Goal: Download file/media

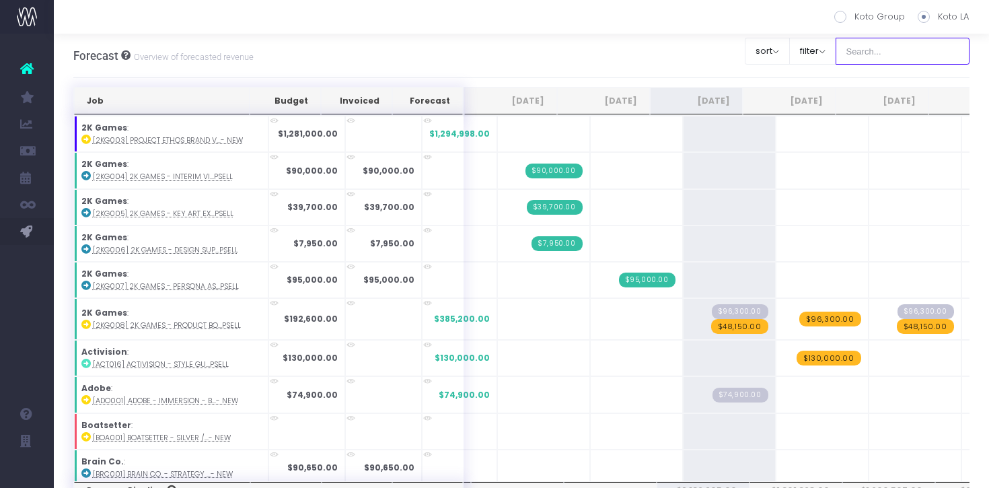
click at [887, 59] on input "text" at bounding box center [903, 51] width 135 height 27
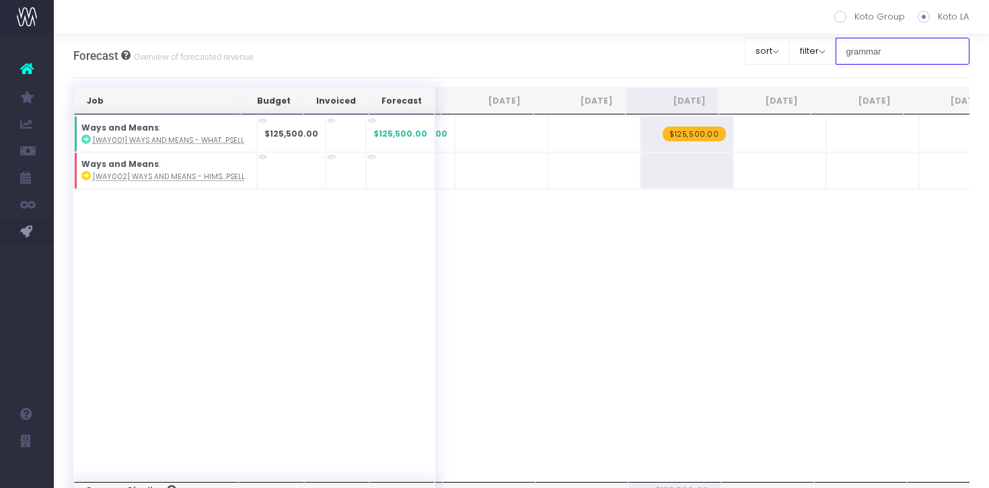
type input "grammar"
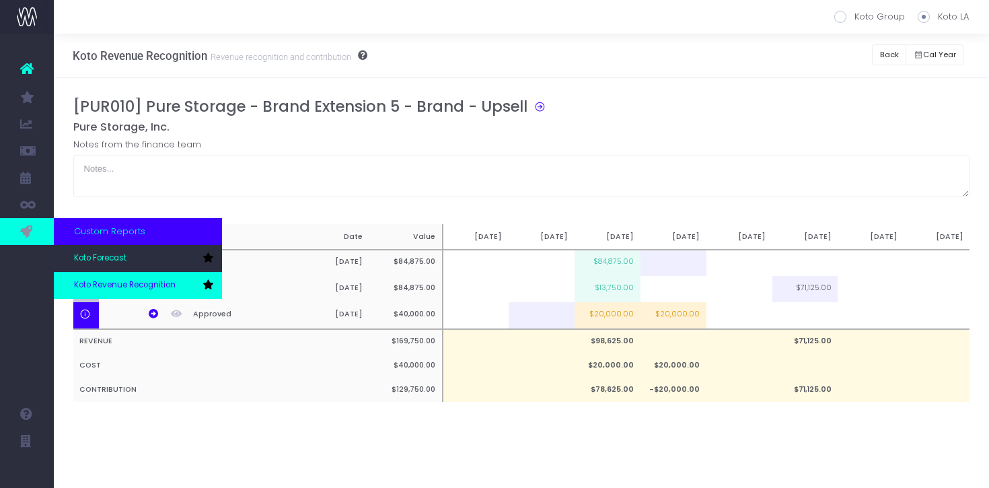
click at [108, 281] on span "Koto Revenue Recognition" at bounding box center [125, 285] width 102 height 12
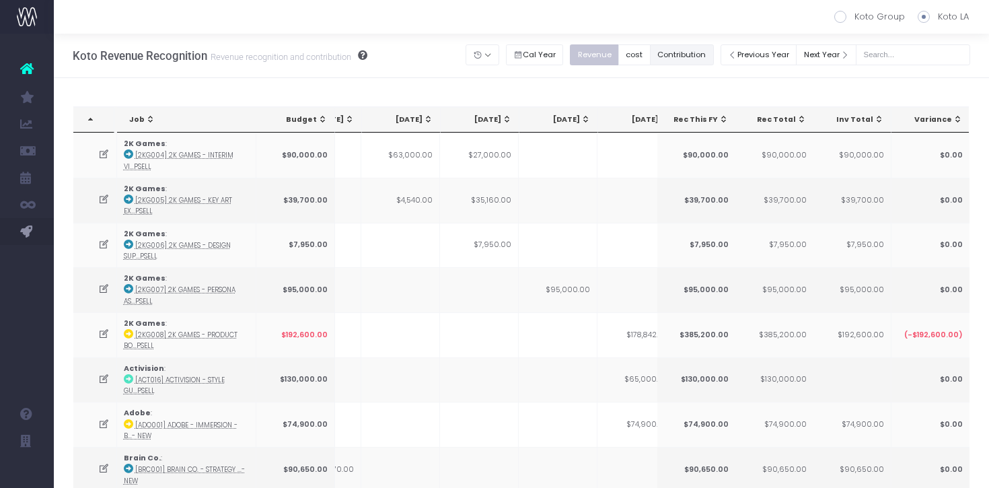
click at [713, 58] on button "Contribution" at bounding box center [682, 54] width 64 height 21
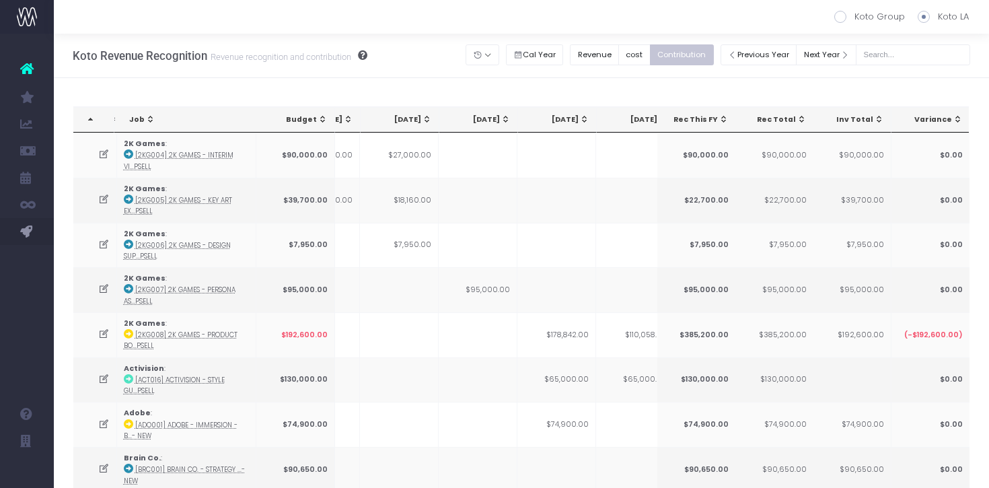
click at [498, 109] on th "[DATE]" at bounding box center [478, 120] width 79 height 26
click at [498, 116] on div "[DATE]" at bounding box center [480, 119] width 59 height 11
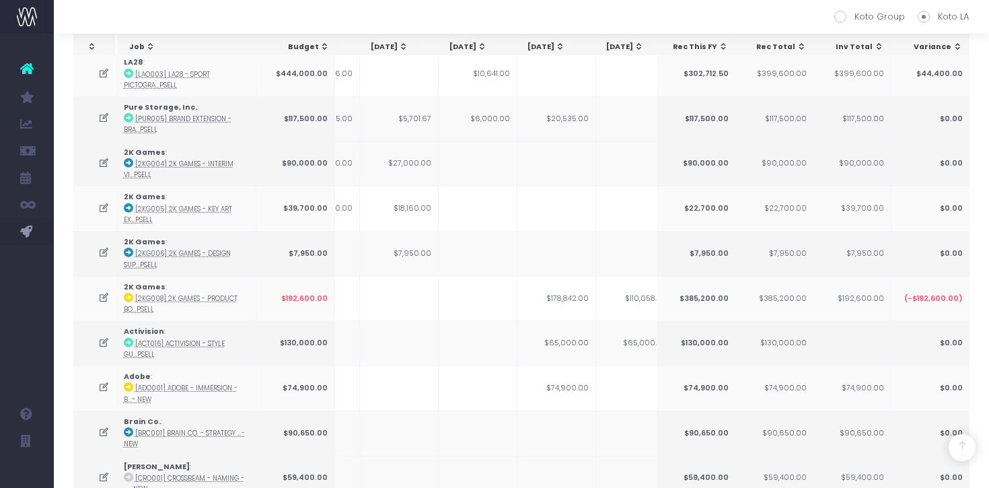
scroll to position [1265, 0]
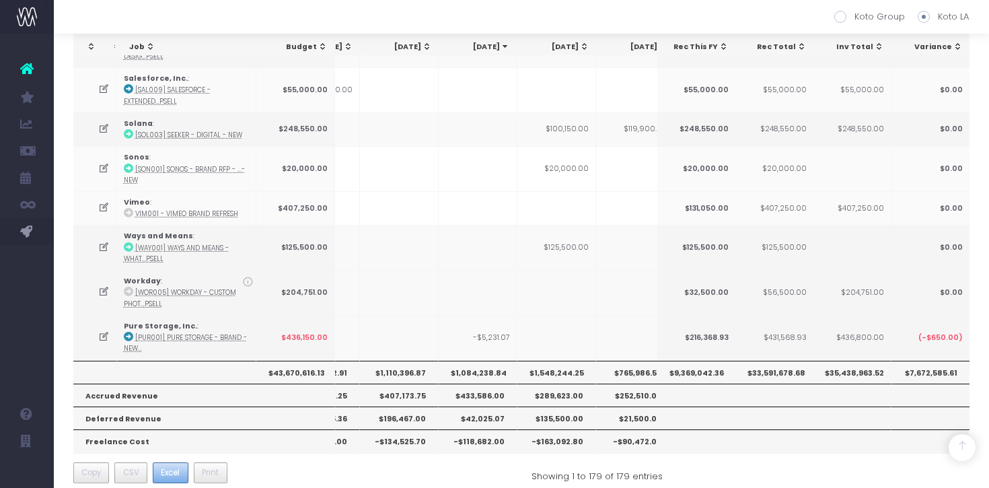
click at [168, 466] on span "Excel" at bounding box center [170, 472] width 19 height 12
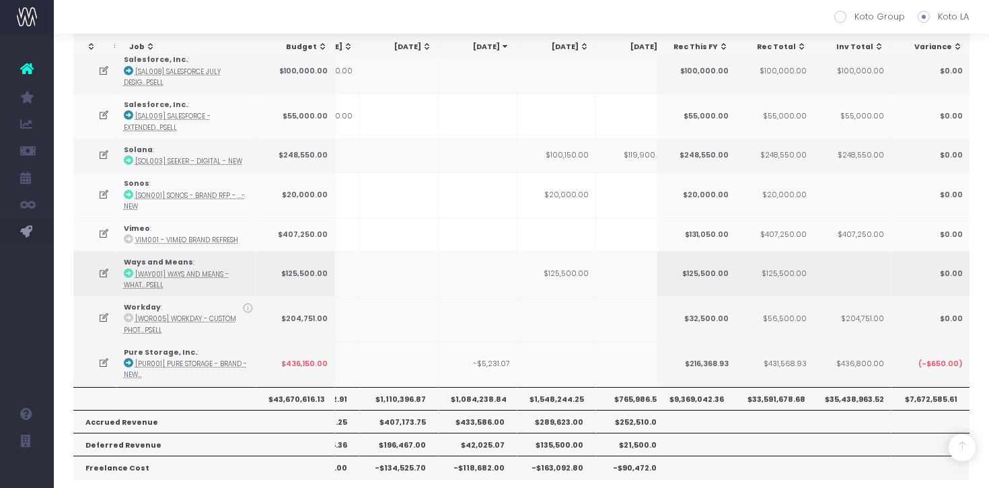
scroll to position [2191, 0]
